Goal: Task Accomplishment & Management: Use online tool/utility

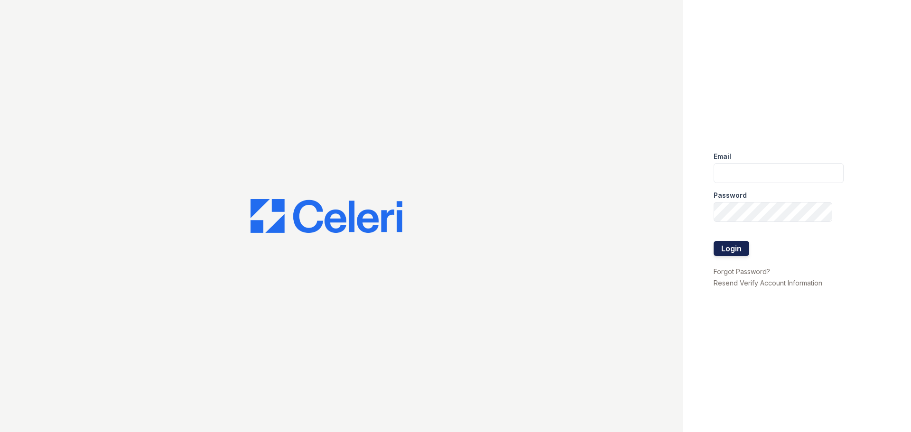
type input "[EMAIL_ADDRESS][DOMAIN_NAME]"
click at [738, 246] on button "Login" at bounding box center [732, 248] width 36 height 15
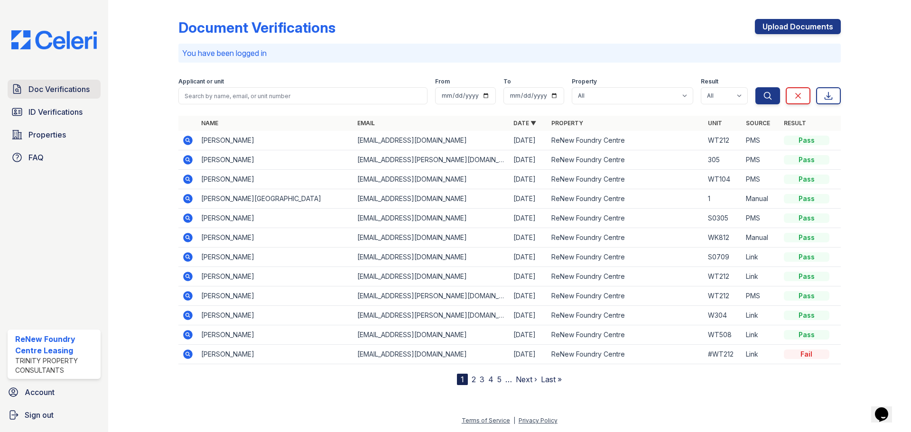
click at [42, 94] on span "Doc Verifications" at bounding box center [58, 89] width 61 height 11
